Goal: Task Accomplishment & Management: Manage account settings

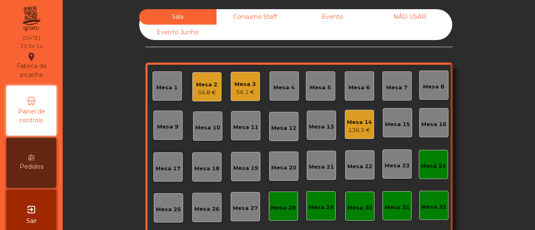
click at [262, 17] on div "Consumo Staff" at bounding box center [255, 16] width 77 height 15
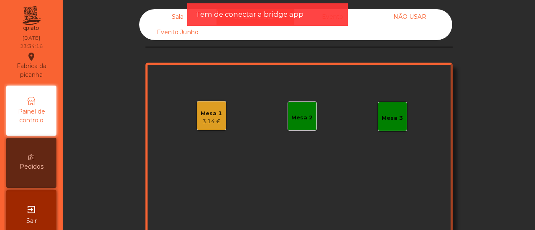
click at [201, 121] on div "3.14 €" at bounding box center [211, 122] width 21 height 8
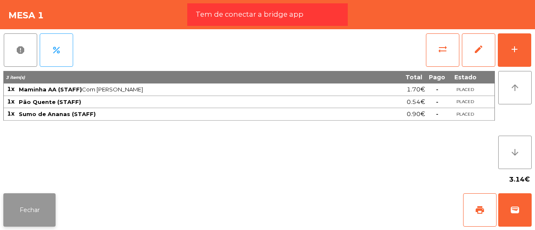
click at [29, 200] on button "Fechar" at bounding box center [29, 210] width 52 height 33
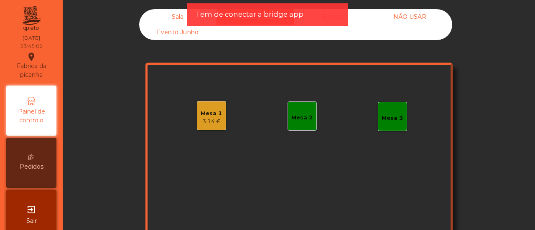
click at [161, 14] on div "Sala" at bounding box center [177, 16] width 77 height 15
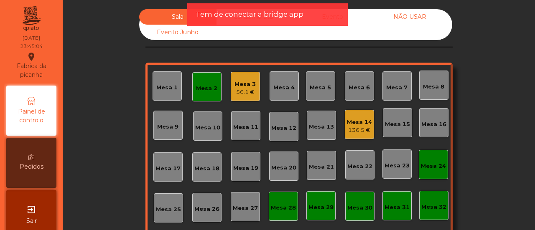
click at [239, 17] on span "Tem de conectar a bridge app" at bounding box center [250, 14] width 108 height 10
click at [265, 15] on span "Tem de conectar a bridge app" at bounding box center [250, 14] width 108 height 10
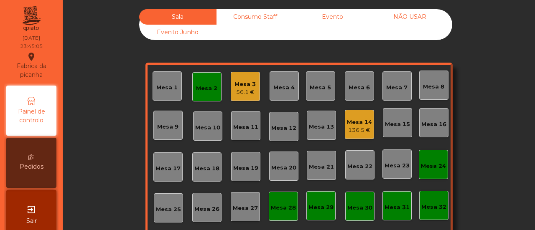
click at [265, 15] on div "Consumo Staff" at bounding box center [255, 16] width 77 height 15
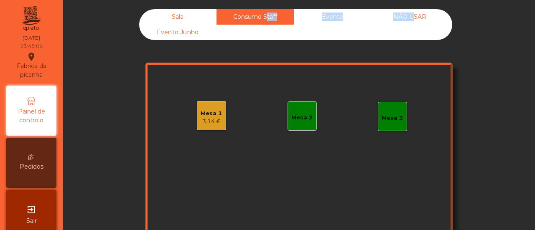
click at [265, 15] on div "Consumo Staff" at bounding box center [255, 16] width 77 height 15
click at [206, 117] on div "Mesa 1" at bounding box center [211, 114] width 21 height 8
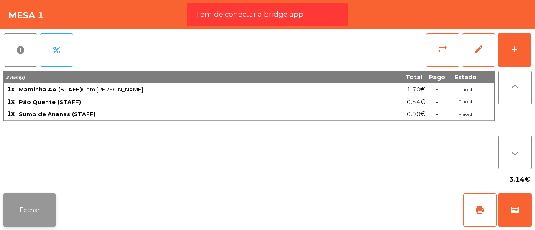
click at [33, 215] on button "Fechar" at bounding box center [29, 210] width 52 height 33
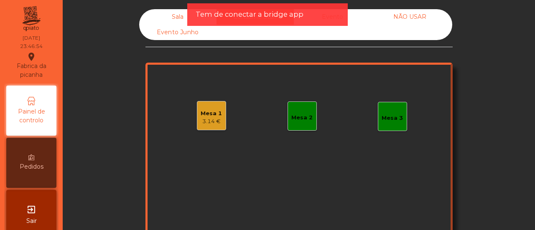
click at [209, 104] on div "Mesa 1 3.14 €" at bounding box center [211, 115] width 29 height 29
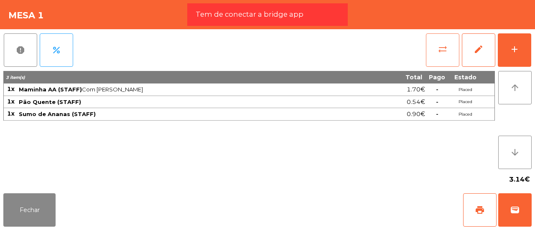
click at [449, 57] on button "sync_alt" at bounding box center [442, 49] width 33 height 33
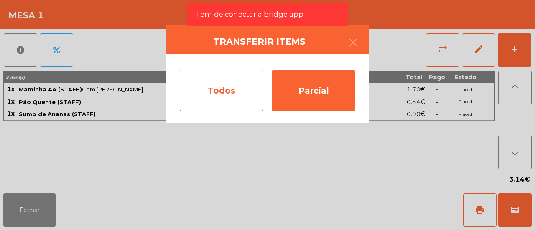
click at [223, 78] on div "Todos" at bounding box center [222, 91] width 84 height 42
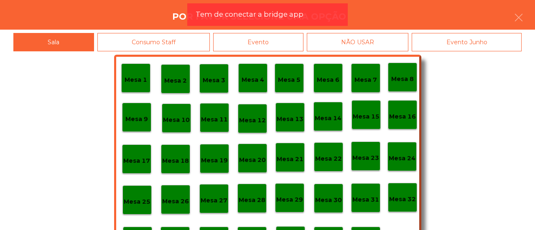
scroll to position [39, 0]
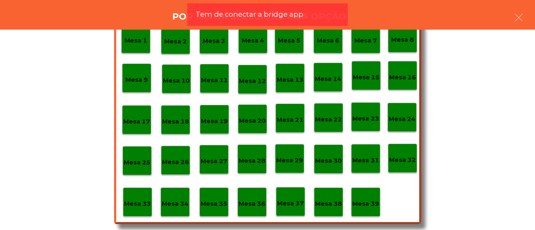
click at [239, 196] on div "Mesa 36" at bounding box center [252, 202] width 27 height 13
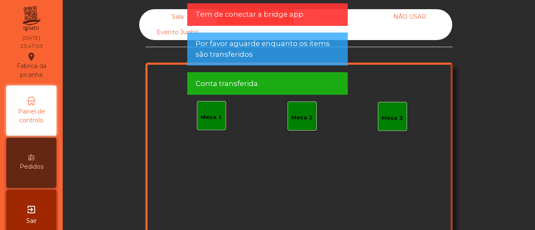
click at [175, 19] on div "Sala" at bounding box center [177, 16] width 77 height 15
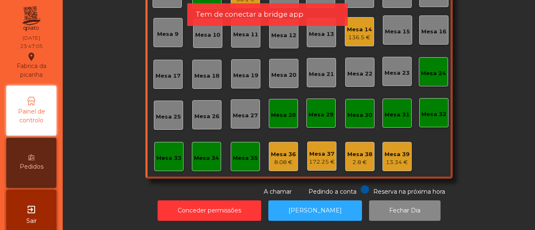
scroll to position [99, 0]
click at [283, 151] on div "Mesa 36" at bounding box center [283, 155] width 25 height 8
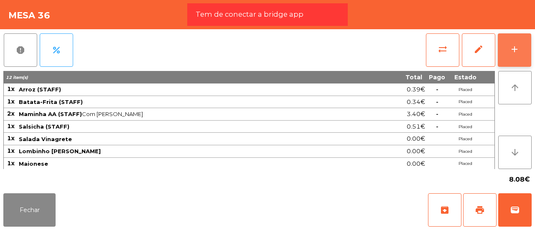
click at [519, 49] on div "add" at bounding box center [515, 49] width 10 height 10
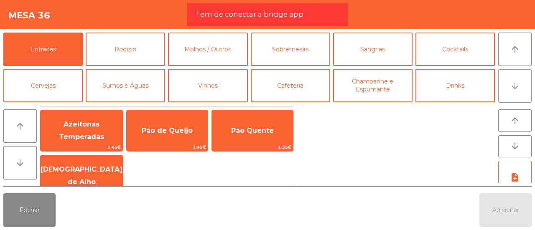
click at [514, 74] on button "arrow_downward" at bounding box center [514, 85] width 33 height 33
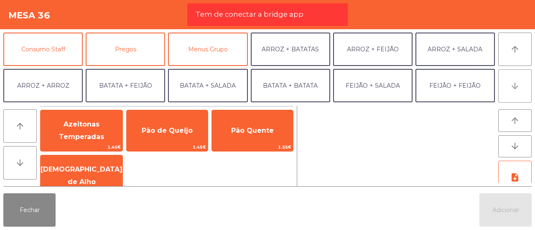
click at [514, 74] on button "arrow_downward" at bounding box center [514, 85] width 33 height 33
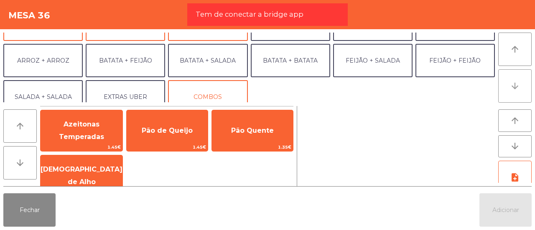
scroll to position [109, 0]
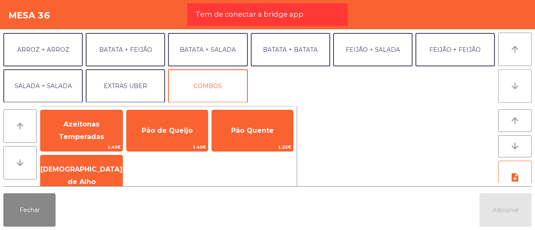
click at [514, 74] on button "arrow_downward" at bounding box center [514, 85] width 33 height 33
click at [514, 44] on icon "arrow_upward" at bounding box center [515, 49] width 10 height 10
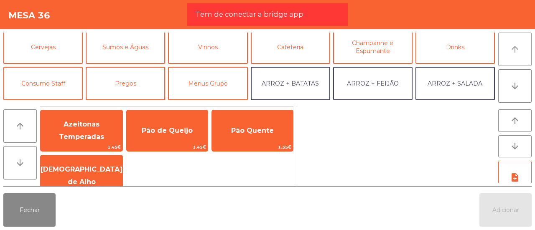
scroll to position [36, 0]
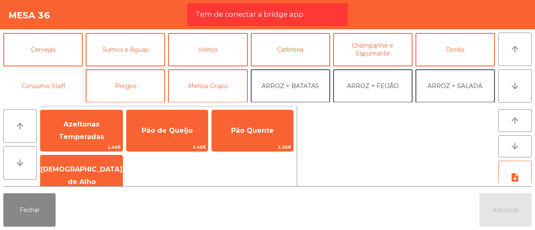
click at [77, 77] on button "Consumo Staff" at bounding box center [42, 85] width 79 height 33
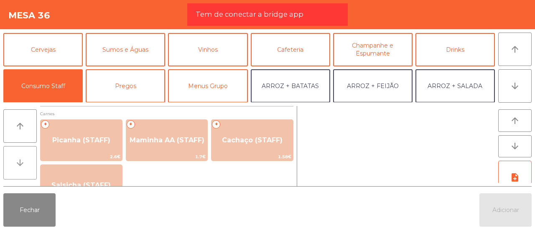
click at [9, 171] on button "arrow_downward" at bounding box center [19, 162] width 33 height 33
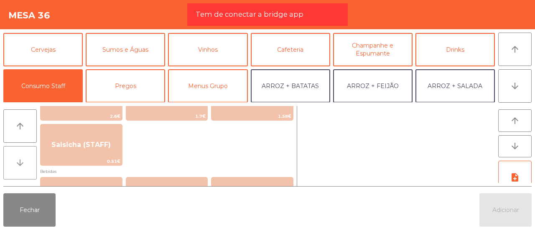
click at [9, 171] on button "arrow_downward" at bounding box center [19, 162] width 33 height 33
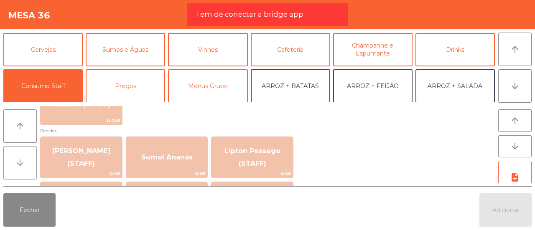
click at [9, 171] on button "arrow_downward" at bounding box center [19, 162] width 33 height 33
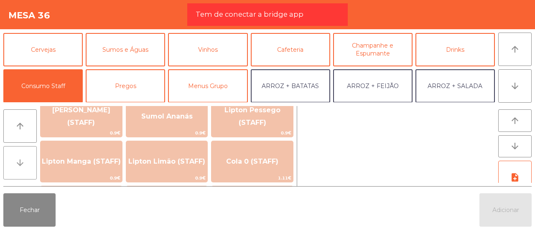
click at [9, 171] on button "arrow_downward" at bounding box center [19, 162] width 33 height 33
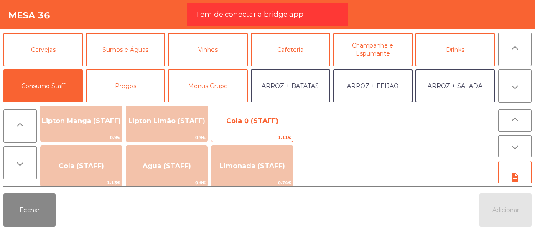
click at [232, 128] on span "Cola 0 (STAFF)" at bounding box center [253, 121] width 82 height 23
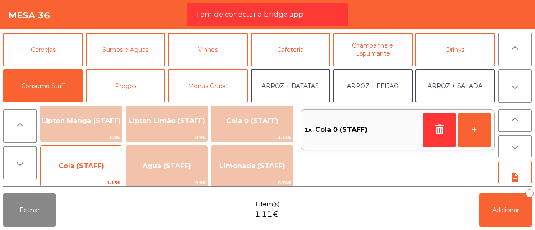
click at [95, 165] on span "Cola (STAFF)" at bounding box center [82, 166] width 46 height 8
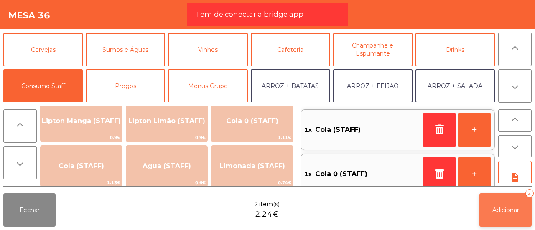
click at [498, 204] on button "Adicionar 2" at bounding box center [506, 210] width 52 height 33
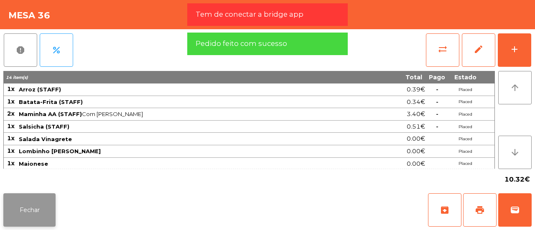
click at [38, 212] on button "Fechar" at bounding box center [29, 210] width 52 height 33
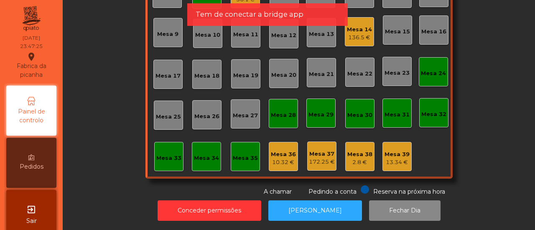
click at [132, 71] on div "Sala Consumo Staff Evento NÃO USAR Evento Junho Mesa 1 Mesa 2 Mesa 3 56.1 € Mes…" at bounding box center [299, 56] width 450 height 280
click at [284, 151] on div "Mesa 36" at bounding box center [283, 155] width 25 height 8
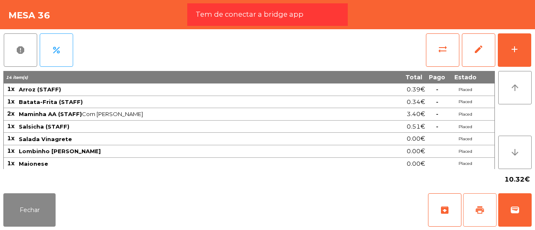
click at [487, 216] on button "print" at bounding box center [479, 210] width 33 height 33
drag, startPoint x: 47, startPoint y: 192, endPoint x: 34, endPoint y: 209, distance: 21.5
click at [34, 209] on div "Fechar archive print wallet" at bounding box center [267, 210] width 535 height 40
click at [34, 209] on button "Fechar" at bounding box center [29, 210] width 52 height 33
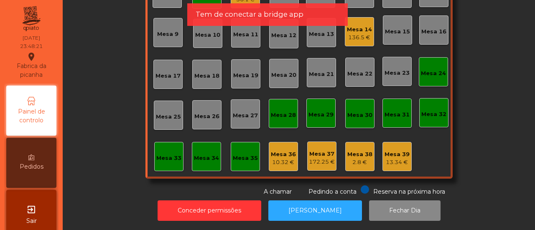
click at [107, 85] on div "Sala Consumo Staff Evento NÃO USAR Evento Junho Mesa 1 Mesa 2 Mesa 3 56.1 € Mes…" at bounding box center [299, 56] width 450 height 280
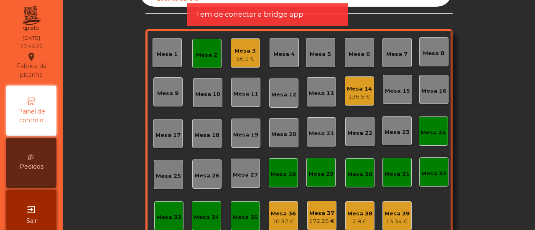
scroll to position [32, 0]
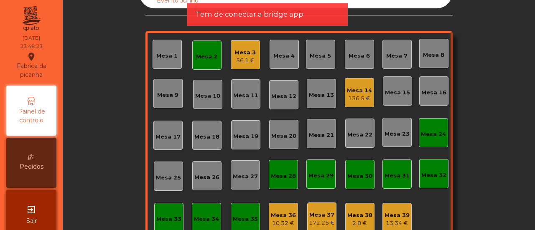
click at [204, 62] on div "Mesa 2" at bounding box center [206, 55] width 29 height 29
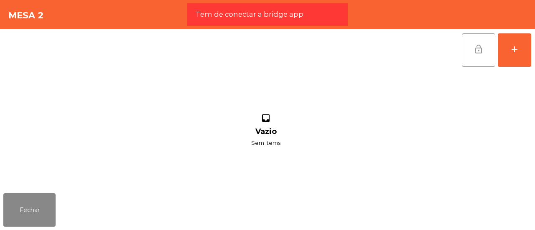
click at [480, 50] on span "lock_open" at bounding box center [479, 49] width 10 height 10
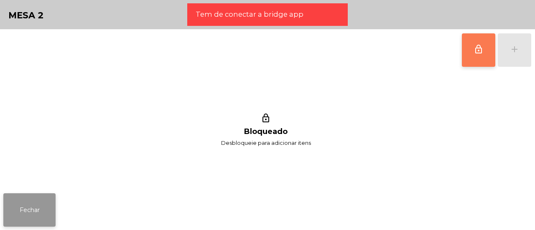
click at [33, 214] on button "Fechar" at bounding box center [29, 210] width 52 height 33
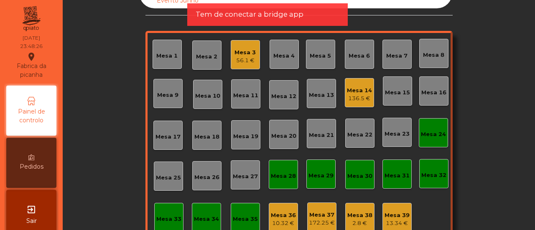
click at [77, 77] on div "Sala Consumo Staff Evento NÃO USAR Evento Junho Mesa 1 Mesa 2 Mesa 3 56.1 € Mes…" at bounding box center [299, 117] width 450 height 280
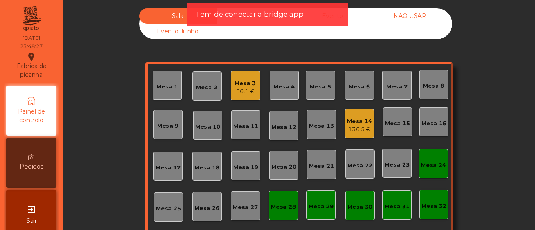
scroll to position [0, 0]
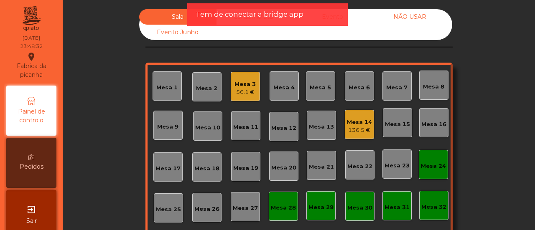
click at [335, 132] on div "Mesa 1 Mesa 2 Mesa 3 56.1 € Mesa 4 Mesa 5 Mesa 6 Mesa 7 Mesa 8 Mesa 9 Mesa 10 M…" at bounding box center [299, 167] width 307 height 209
click at [351, 128] on div "136.5 €" at bounding box center [359, 130] width 25 height 8
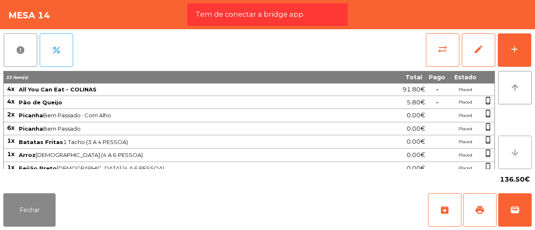
click at [528, 164] on button "arrow_downward" at bounding box center [514, 152] width 33 height 33
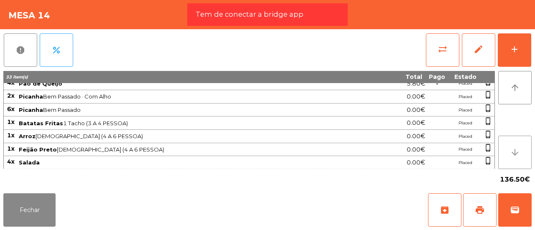
click at [528, 164] on button "arrow_downward" at bounding box center [514, 152] width 33 height 33
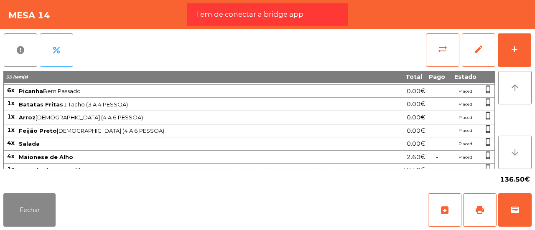
click at [528, 164] on button "arrow_downward" at bounding box center [514, 152] width 33 height 33
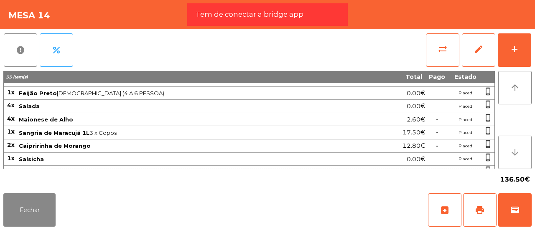
click at [528, 164] on button "arrow_downward" at bounding box center [514, 152] width 33 height 33
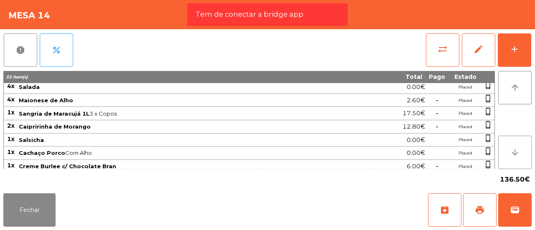
click at [528, 164] on button "arrow_downward" at bounding box center [514, 152] width 33 height 33
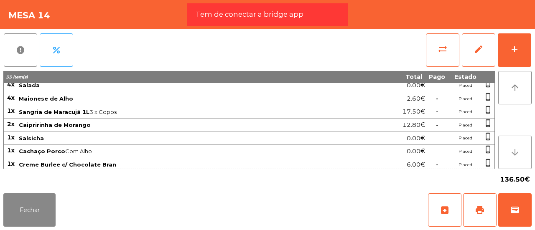
drag, startPoint x: 528, startPoint y: 164, endPoint x: 0, endPoint y: 222, distance: 531.0
click at [0, 222] on app-table-orders "Mesa 14 report percent sync_alt edit add 33 item(s) Total Pago Estado 4x All Yo…" at bounding box center [267, 115] width 535 height 230
click at [13, 194] on button "Fechar" at bounding box center [29, 210] width 52 height 33
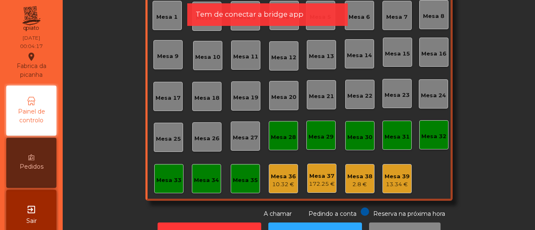
scroll to position [79, 0]
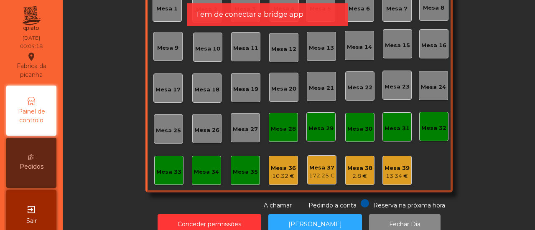
click at [362, 174] on div "2.8 €" at bounding box center [359, 176] width 25 height 8
